Goal: Task Accomplishment & Management: Complete application form

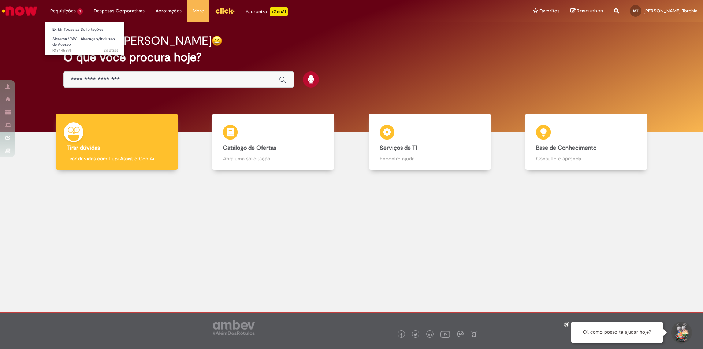
click at [60, 11] on li "Requisições 1 Exibir Todas as Solicitações Sistema VMV - Alteração/Inclusão de …" at bounding box center [67, 11] width 44 height 22
click at [69, 45] on span "Sistema VMV - Alteração/Inclusão de Acesso" at bounding box center [83, 41] width 63 height 11
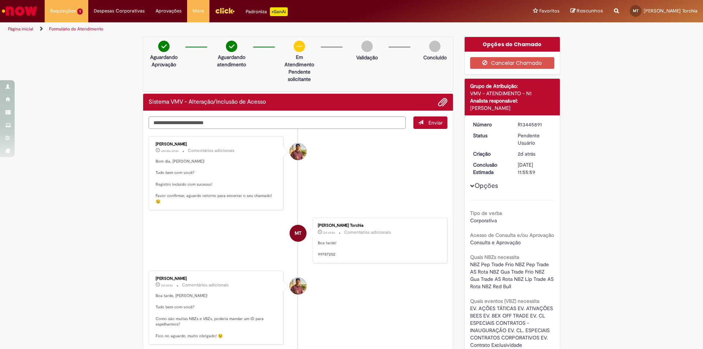
click at [83, 186] on div "Verificar Código de Barras Aguardando Aprovação Aguardando atendimento Em Atend…" at bounding box center [351, 339] width 703 height 604
